Goal: Use online tool/utility: Utilize a website feature to perform a specific function

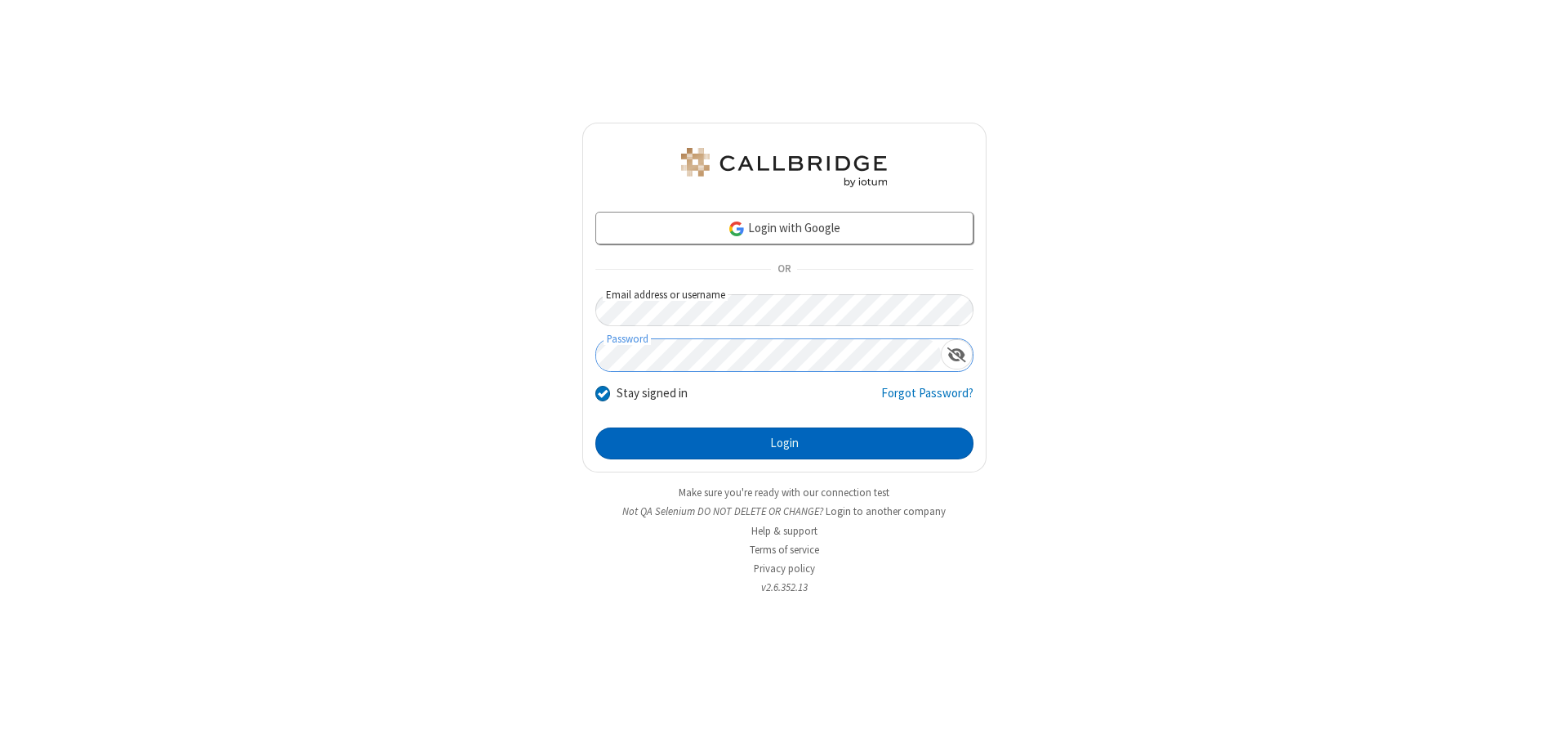
click at [784, 443] on button "Login" at bounding box center [784, 443] width 378 height 33
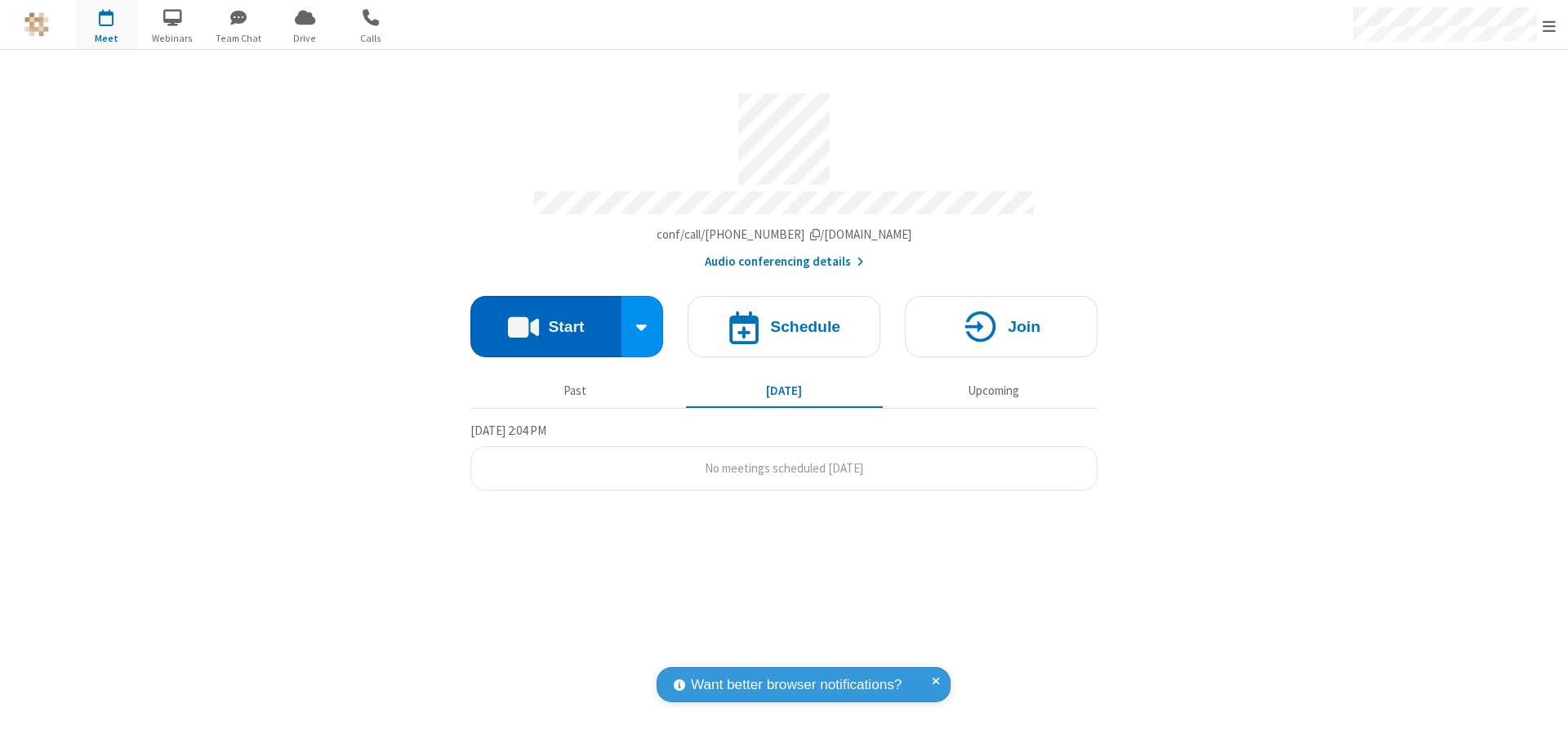
click at [545, 320] on button "Start" at bounding box center [545, 326] width 151 height 61
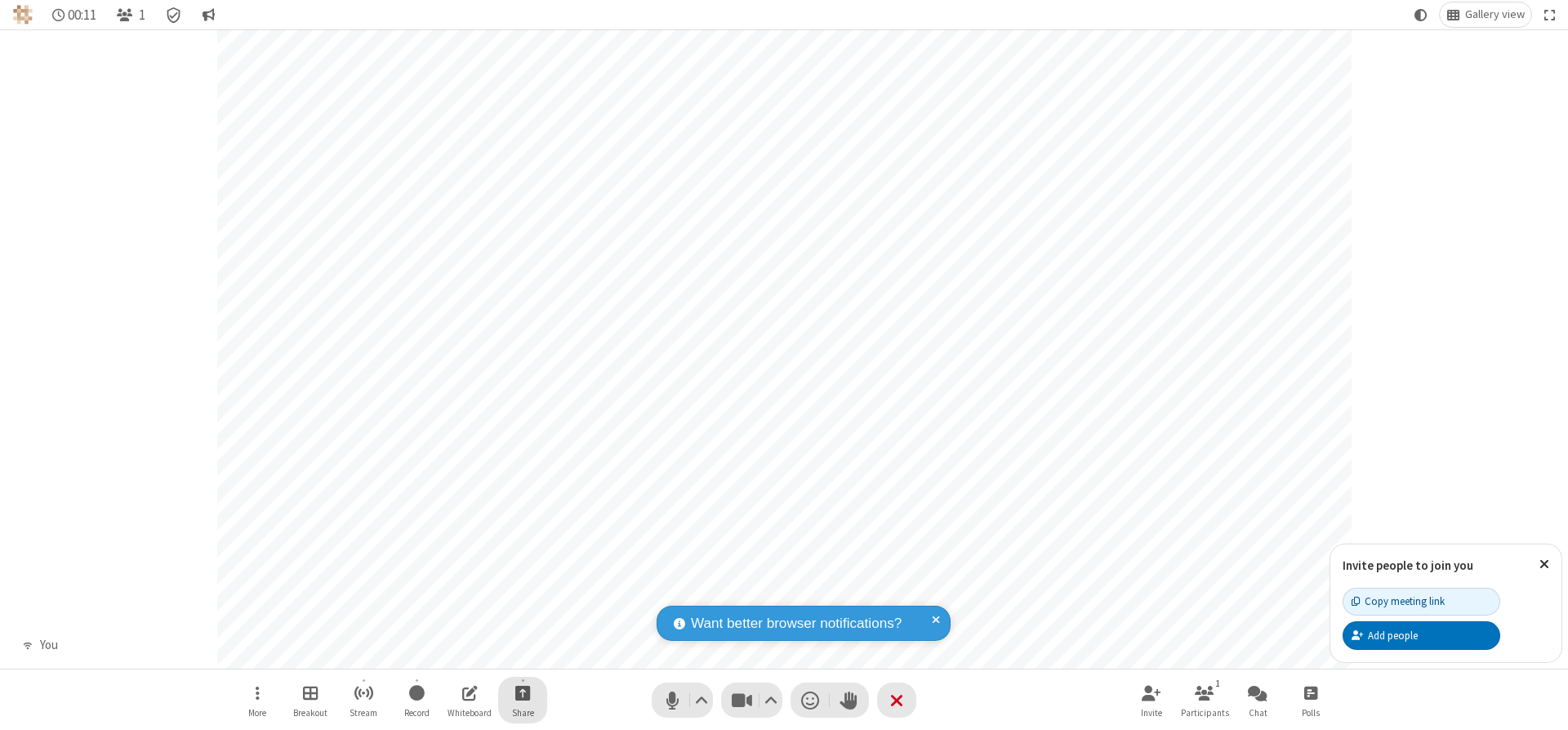
click at [523, 692] on span "Start sharing" at bounding box center [523, 692] width 16 height 20
click at [522, 592] on span "Share additional camera" at bounding box center [532, 596] width 121 height 14
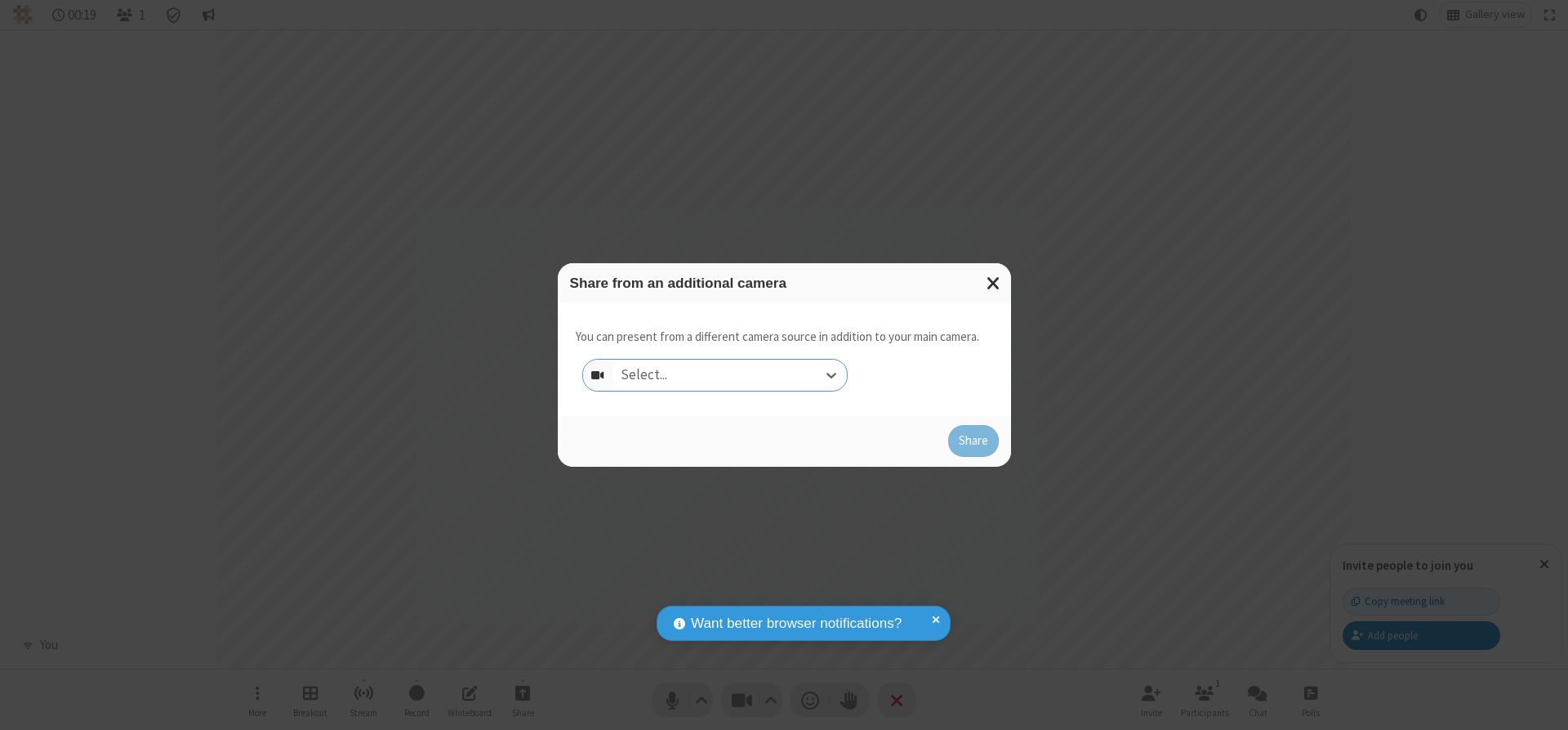
click at [730, 375] on div "Select..." at bounding box center [730, 375] width 234 height 31
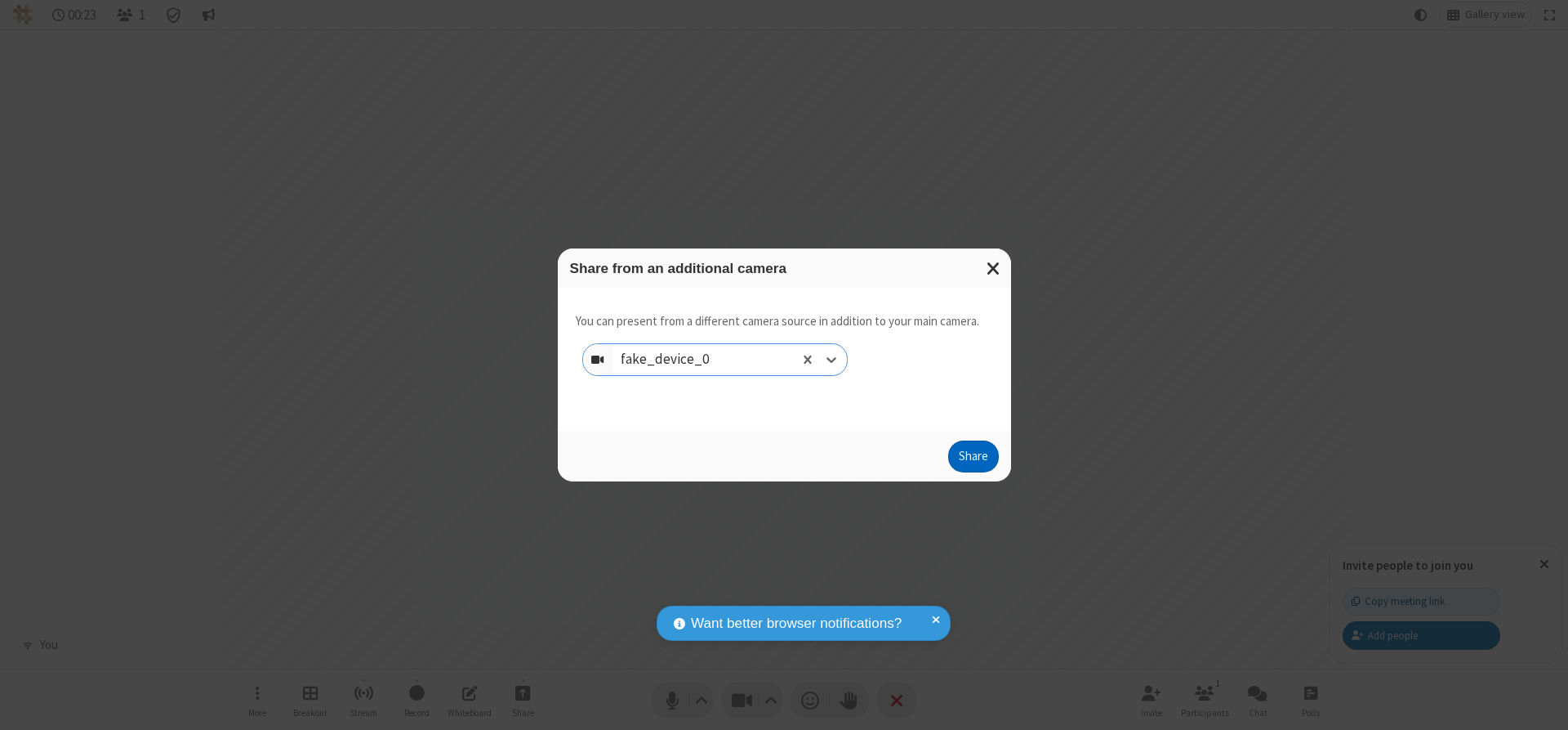
click at [972, 460] on button "Share" at bounding box center [973, 456] width 51 height 33
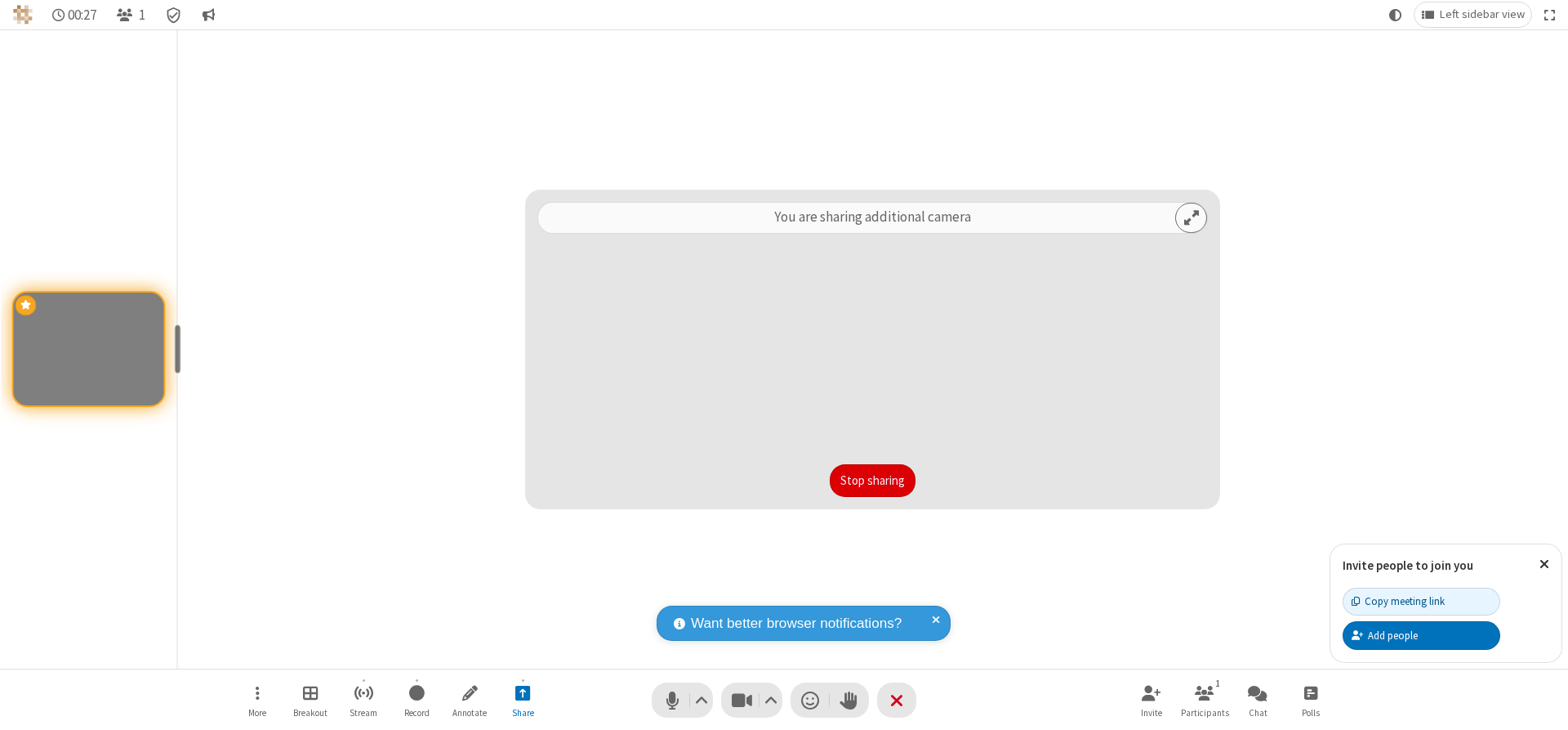
click at [872, 480] on button "Stop sharing" at bounding box center [872, 480] width 86 height 33
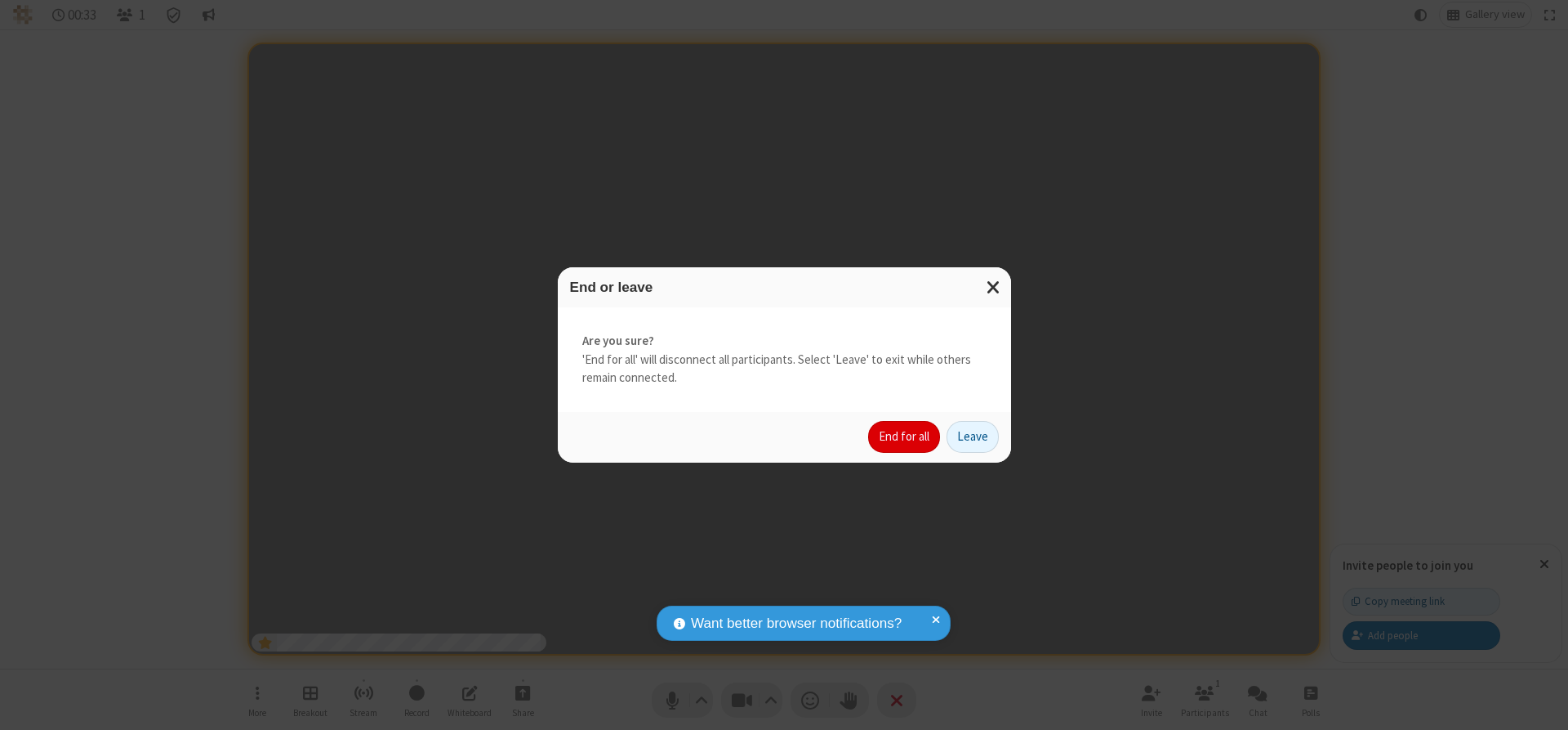
click at [905, 436] on button "End for all" at bounding box center [904, 436] width 72 height 33
